Goal: Register for event/course

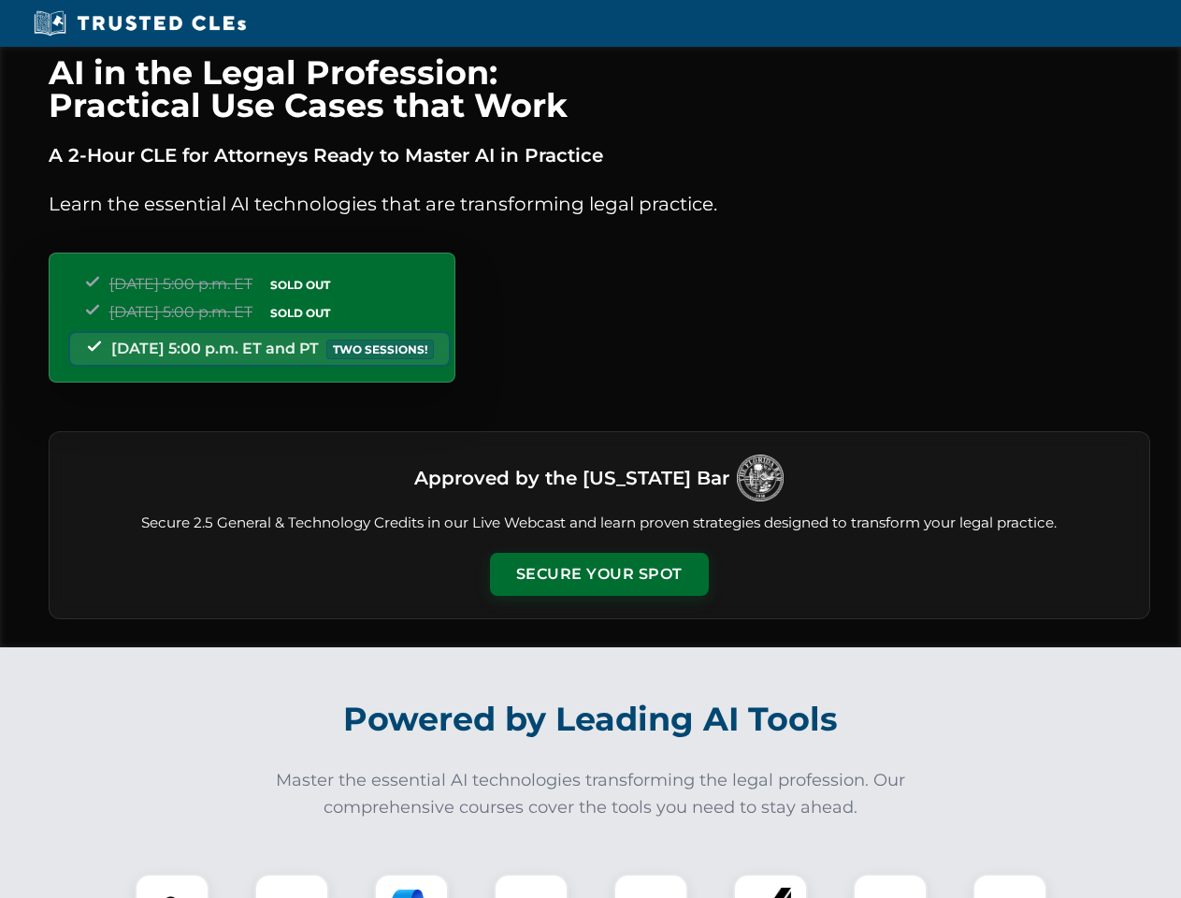
click at [599, 574] on button "Secure Your Spot" at bounding box center [599, 574] width 219 height 43
click at [172, 886] on img at bounding box center [172, 911] width 54 height 54
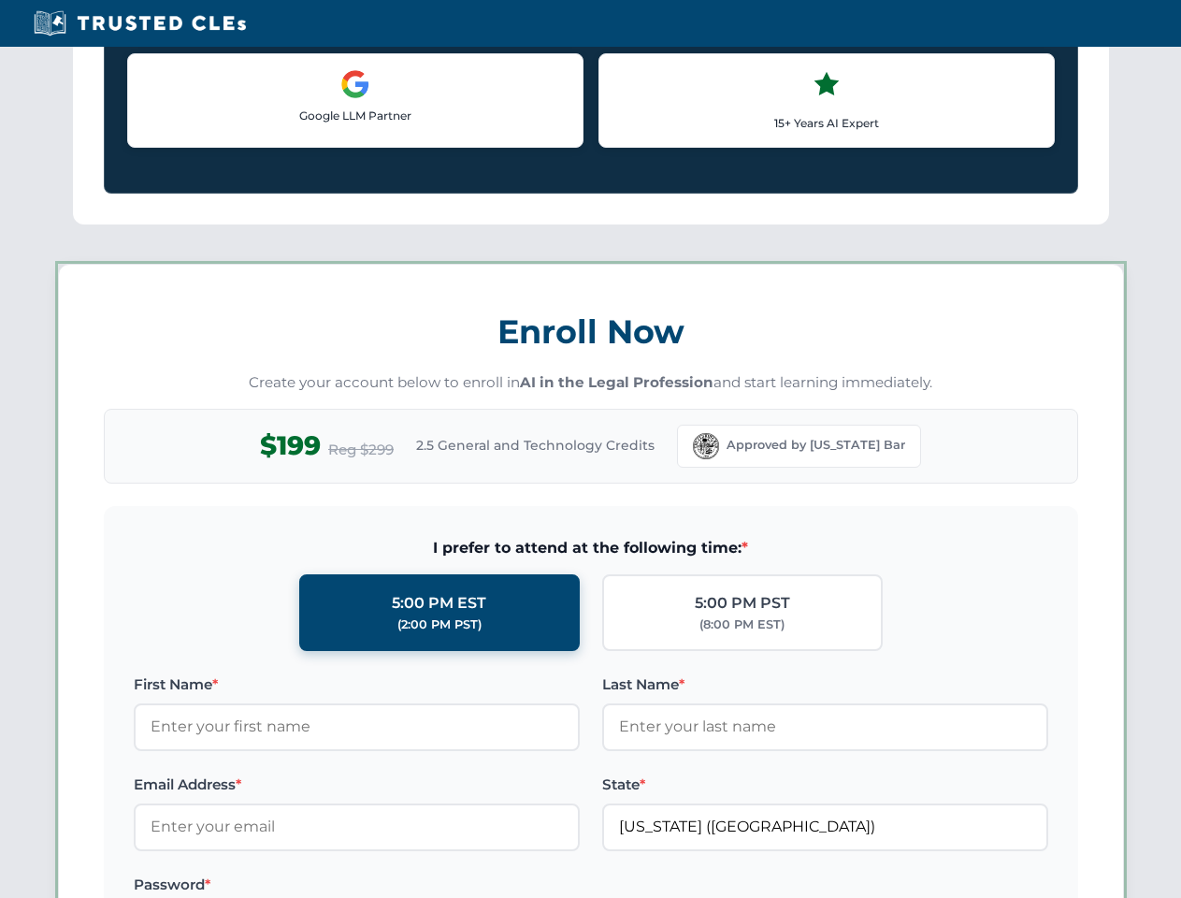
click at [412, 886] on label "Password *" at bounding box center [357, 885] width 446 height 22
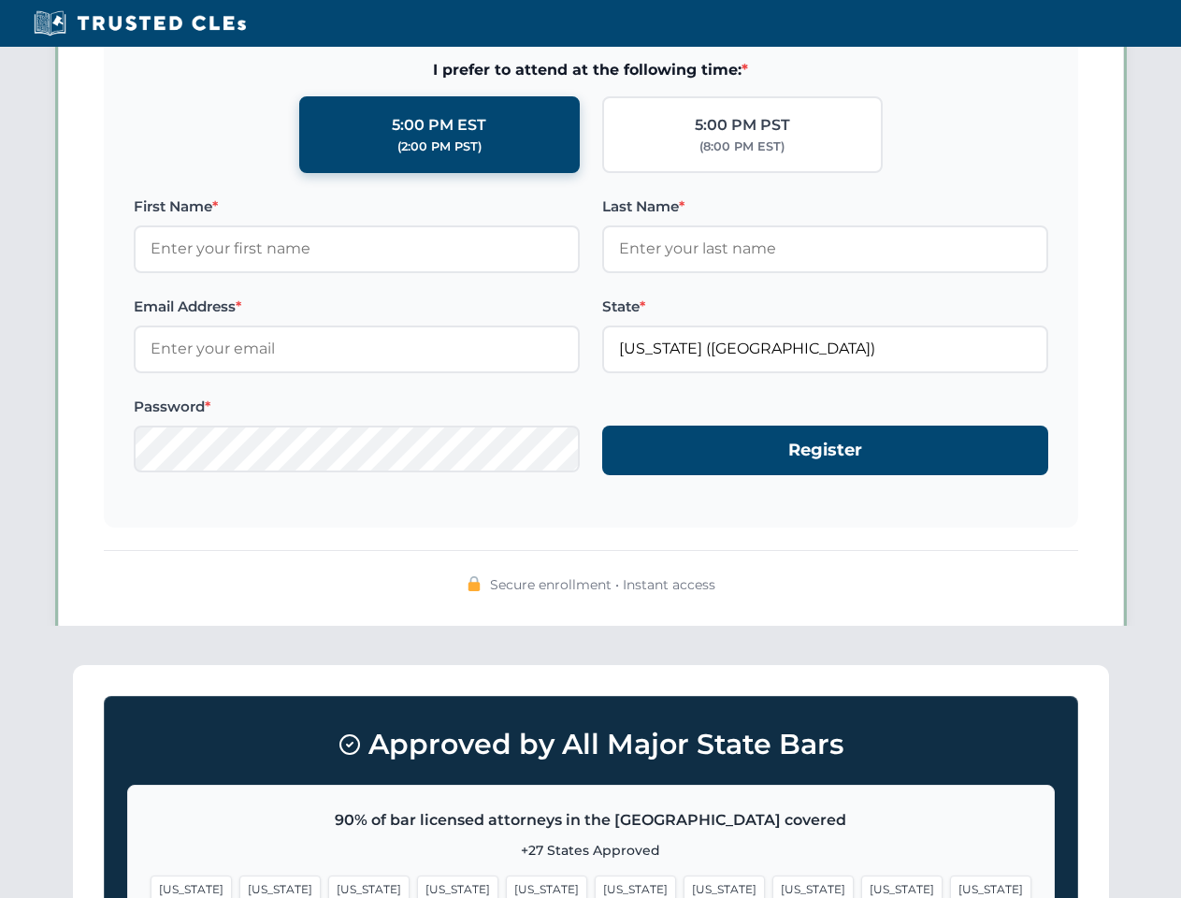
click at [862, 886] on span "[US_STATE]" at bounding box center [902, 889] width 81 height 27
